Goal: Information Seeking & Learning: Learn about a topic

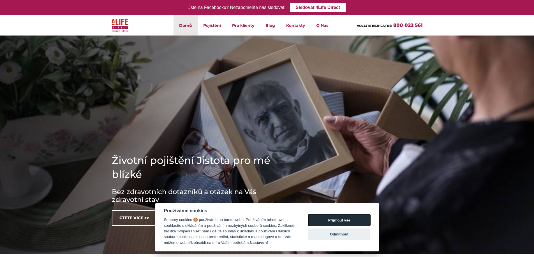
click at [334, 222] on button "Přijmout vše" at bounding box center [339, 221] width 62 height 12
checkbox input "true"
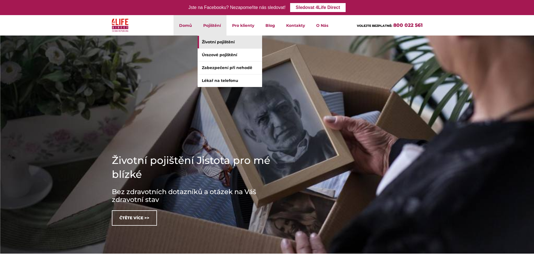
click at [217, 43] on link "Životní pojištění" at bounding box center [229, 42] width 64 height 13
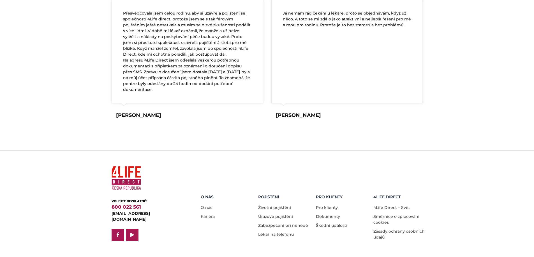
scroll to position [1064, 0]
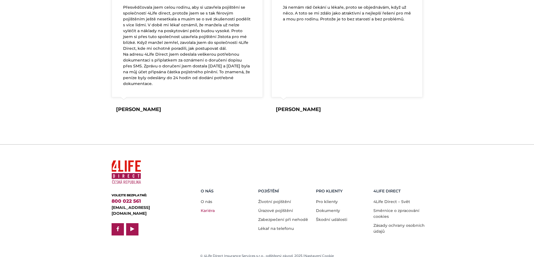
click at [208, 208] on link "Kariéra" at bounding box center [208, 210] width 14 height 5
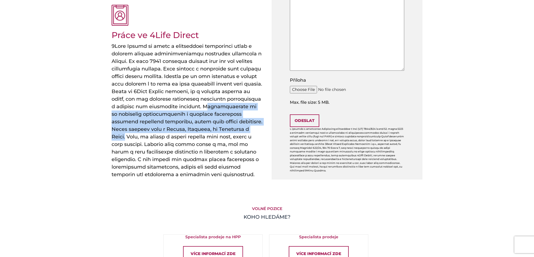
drag, startPoint x: 114, startPoint y: 108, endPoint x: 167, endPoint y: 130, distance: 57.7
click at [167, 130] on h4 at bounding box center [186, 111] width 151 height 136
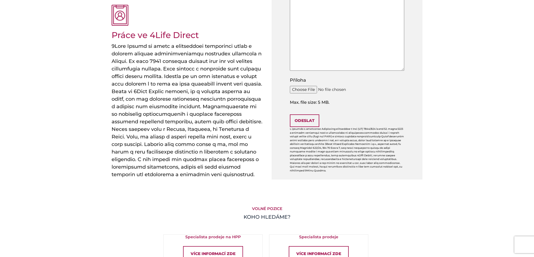
click at [151, 135] on h4 at bounding box center [186, 111] width 151 height 136
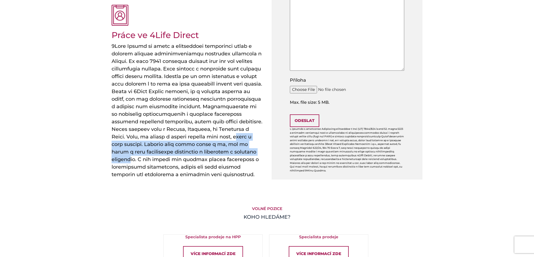
drag, startPoint x: 137, startPoint y: 137, endPoint x: 157, endPoint y: 152, distance: 24.8
click at [157, 152] on h4 at bounding box center [186, 111] width 151 height 136
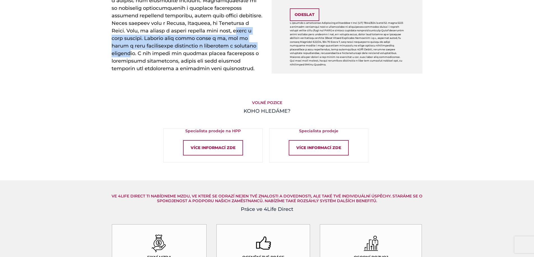
scroll to position [308, 0]
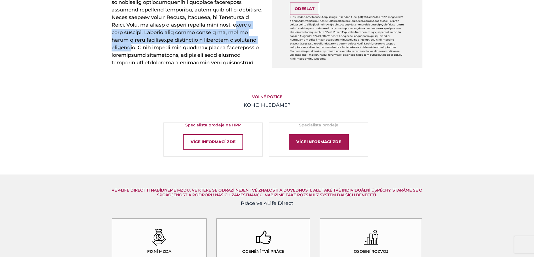
click at [319, 146] on div "Více informací zde" at bounding box center [318, 141] width 60 height 15
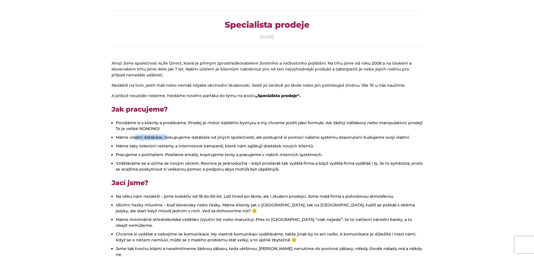
drag, startPoint x: 137, startPoint y: 138, endPoint x: 166, endPoint y: 138, distance: 29.1
click at [166, 138] on li "Máme vlastní databáze, nekupujeme databáze od jiných společností, ale postupně …" at bounding box center [269, 138] width 307 height 6
click at [195, 138] on li "Máme vlastní databáze, nekupujeme databáze od jiných společností, ale postupně …" at bounding box center [269, 138] width 307 height 6
drag, startPoint x: 132, startPoint y: 145, endPoint x: 174, endPoint y: 147, distance: 41.8
click at [169, 146] on li "Máme taky televizní reklamy a internetové kampaně, které nám zajištují dostatek…" at bounding box center [269, 146] width 307 height 6
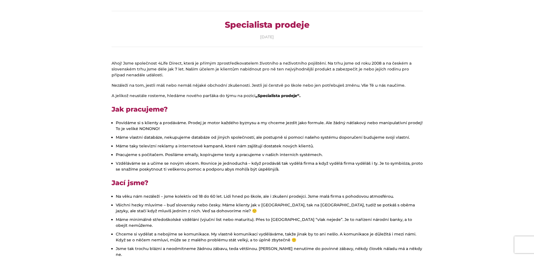
click at [195, 147] on li "Máme taky televizní reklamy a internetové kampaně, které nám zajištují dostatek…" at bounding box center [269, 146] width 307 height 6
drag, startPoint x: 120, startPoint y: 157, endPoint x: 154, endPoint y: 155, distance: 33.6
click at [154, 155] on li "Pracujeme s počítačem. Posíláme emaily, kopírujeme texty a pracujeme v našich i…" at bounding box center [269, 155] width 307 height 6
click at [162, 156] on li "Pracujeme s počítačem. Posíláme emaily, kopírujeme texty a pracujeme v našich i…" at bounding box center [269, 155] width 307 height 6
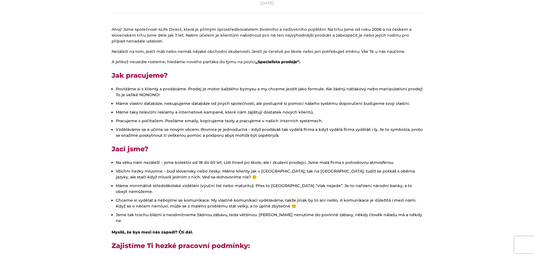
scroll to position [140, 0]
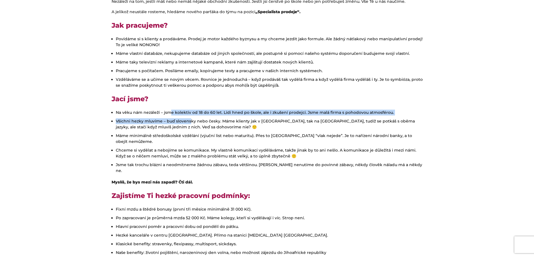
drag, startPoint x: 171, startPoint y: 115, endPoint x: 188, endPoint y: 118, distance: 17.9
click at [189, 117] on ul "Na věku nám nezáleží – jsme kolektiv od 18 do 60 let. Lidi hned po škole, ale i…" at bounding box center [266, 142] width 311 height 64
click at [123, 121] on li "Všichni hezky mluvíme – buď slovensky nebo česky. Máme klienty jak v ČR, tak na…" at bounding box center [269, 124] width 307 height 12
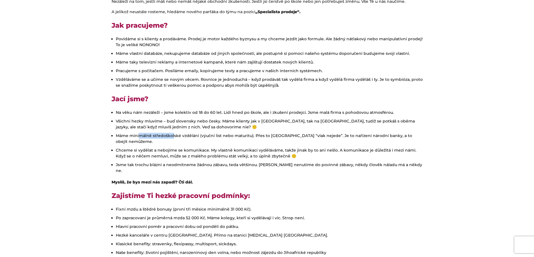
drag, startPoint x: 138, startPoint y: 138, endPoint x: 173, endPoint y: 138, distance: 35.6
click at [173, 138] on li "Máme minimálně středoškolské vzdělání (výuční list nebo maturitu). Přes to bohu…" at bounding box center [269, 139] width 307 height 12
click at [213, 138] on li "Máme minimálně středoškolské vzdělání (výuční list nebo maturitu). Přes to bohu…" at bounding box center [269, 139] width 307 height 12
drag, startPoint x: 274, startPoint y: 136, endPoint x: 303, endPoint y: 136, distance: 28.8
click at [303, 136] on li "Máme minimálně středoškolské vzdělání (výuční list nebo maturitu). Přes to bohu…" at bounding box center [269, 139] width 307 height 12
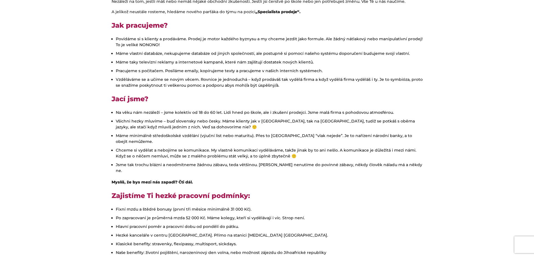
click at [346, 136] on li "Máme minimálně středoškolské vzdělání (výuční list nebo maturitu). Přes to bohu…" at bounding box center [269, 139] width 307 height 12
drag, startPoint x: 362, startPoint y: 137, endPoint x: 179, endPoint y: 144, distance: 183.0
click at [182, 143] on ul "Na věku nám nezáleží – jsme kolektiv od 18 do 60 let. Lidi hned po škole, ale i…" at bounding box center [266, 142] width 311 height 64
click at [125, 148] on li "Chceme si vydělat a nebojíme se komunikace. My vlastně komunikací vyděláváme, t…" at bounding box center [269, 154] width 307 height 12
drag, startPoint x: 123, startPoint y: 144, endPoint x: 155, endPoint y: 144, distance: 31.9
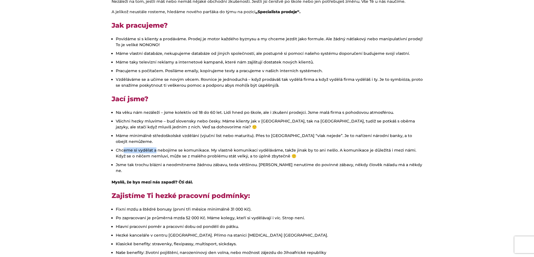
click at [155, 148] on li "Chceme si vydělat a nebojíme se komunikace. My vlastně komunikací vyděláváme, t…" at bounding box center [269, 154] width 307 height 12
click at [194, 148] on li "Chceme si vydělat a nebojíme se komunikace. My vlastně komunikací vyděláváme, t…" at bounding box center [269, 154] width 307 height 12
drag, startPoint x: 213, startPoint y: 143, endPoint x: 245, endPoint y: 142, distance: 32.2
click at [245, 148] on li "Chceme si vydělat a nebojíme se komunikace. My vlastně komunikací vyděláváme, t…" at bounding box center [269, 154] width 307 height 12
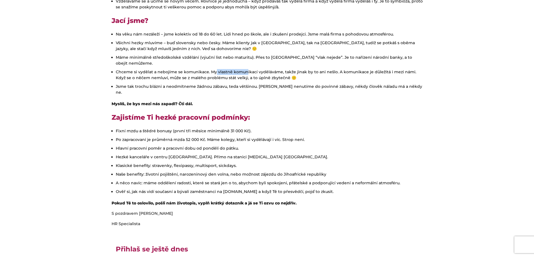
scroll to position [224, 0]
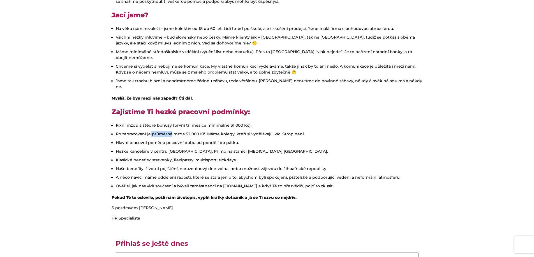
drag, startPoint x: 150, startPoint y: 124, endPoint x: 171, endPoint y: 123, distance: 21.3
click at [171, 131] on li "Po zapracovaní je průměrná mzda 52 000 Kč. Máme kolegy, kteří si vydělávají i v…" at bounding box center [269, 134] width 307 height 6
click at [186, 131] on li "Po zapracovaní je průměrná mzda 52 000 Kč. Máme kolegy, kteří si vydělávají i v…" at bounding box center [269, 134] width 307 height 6
drag, startPoint x: 210, startPoint y: 122, endPoint x: 244, endPoint y: 121, distance: 33.3
click at [244, 131] on li "Po zapracovaní je průměrná mzda 52 000 Kč. Máme kolegy, kteří si vydělávají i v…" at bounding box center [269, 134] width 307 height 6
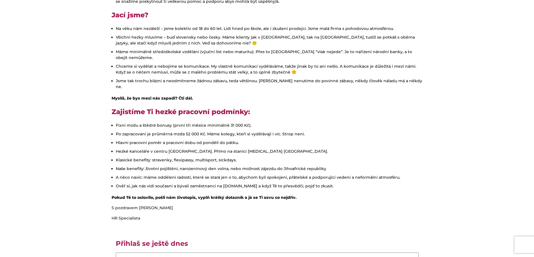
click at [166, 140] on li "Hlavní pracovní poměr a pracovní dobu od pondělí do pátku." at bounding box center [269, 143] width 307 height 6
